Goal: Task Accomplishment & Management: Manage account settings

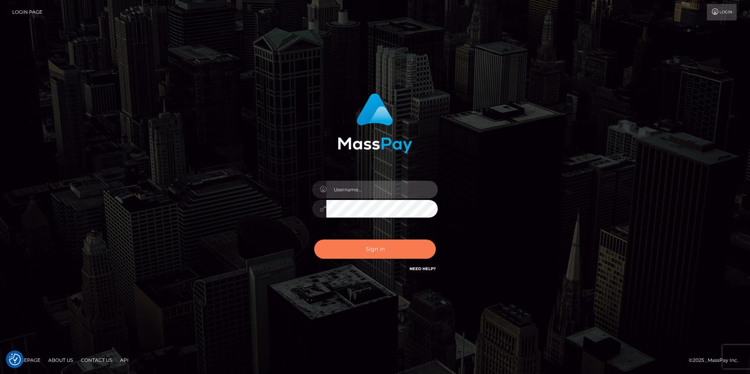
type input "Simone Hayward"
click at [379, 249] on button "Sign in" at bounding box center [375, 249] width 122 height 19
